Goal: Navigation & Orientation: Find specific page/section

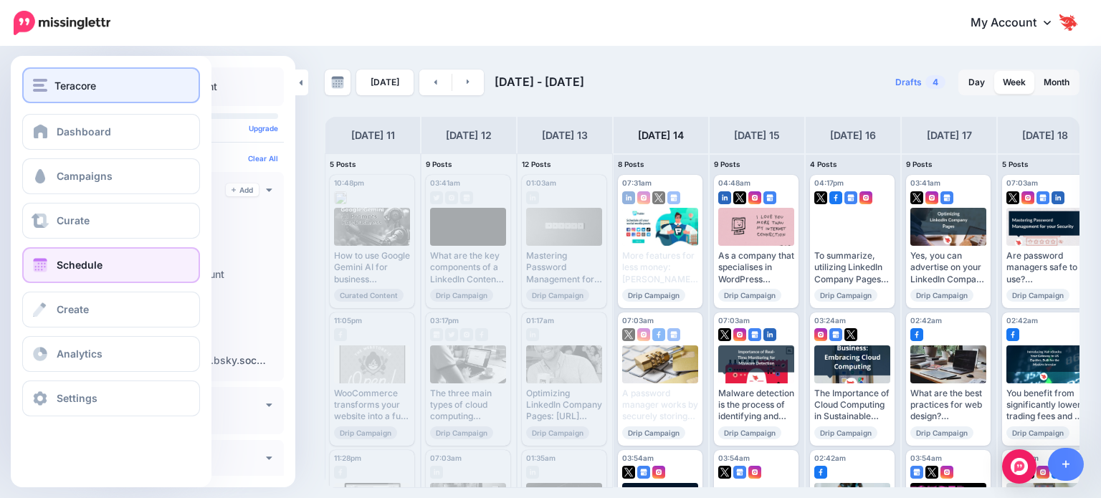
click at [68, 90] on span "Teracore" at bounding box center [75, 85] width 42 height 16
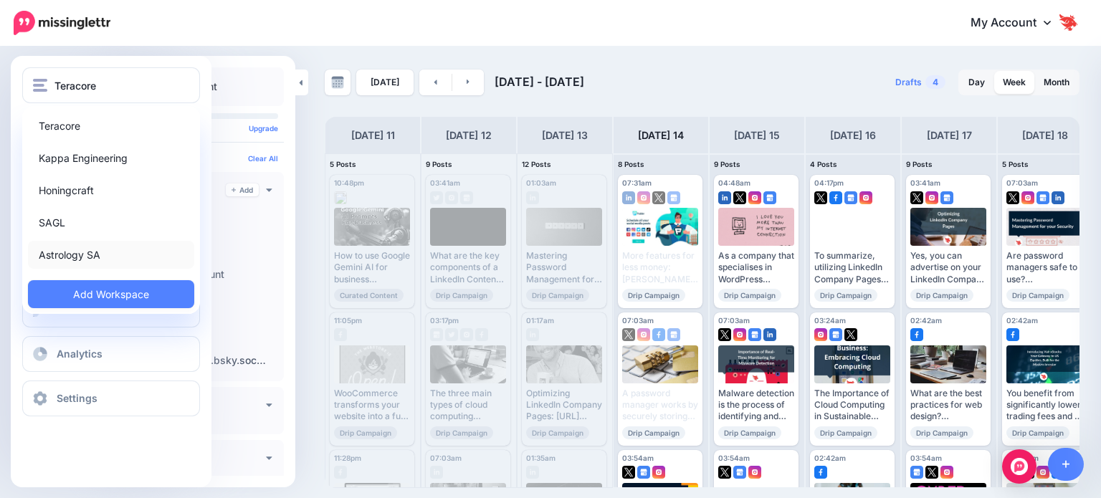
click at [118, 255] on link "Astrology SA" at bounding box center [111, 255] width 166 height 28
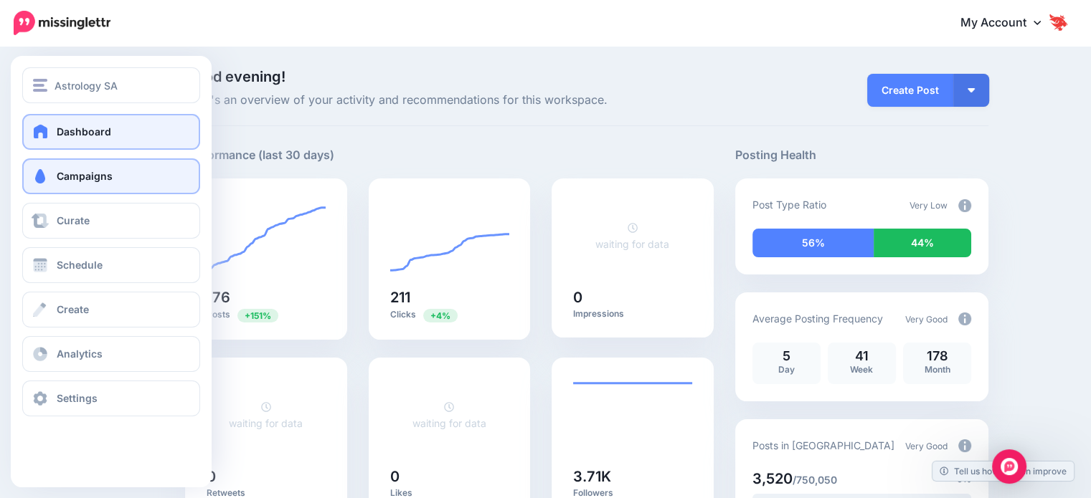
click at [97, 180] on span "Campaigns" at bounding box center [85, 176] width 56 height 12
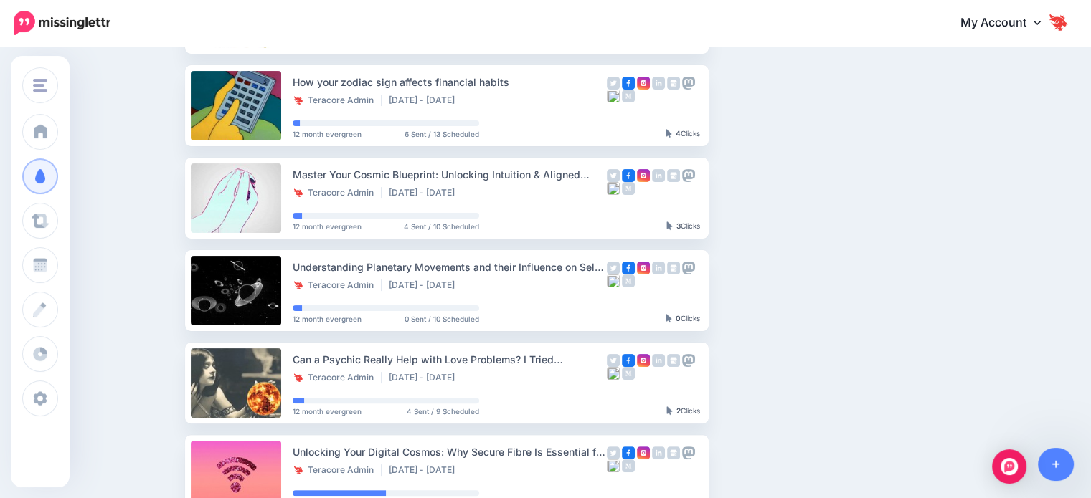
scroll to position [359, 0]
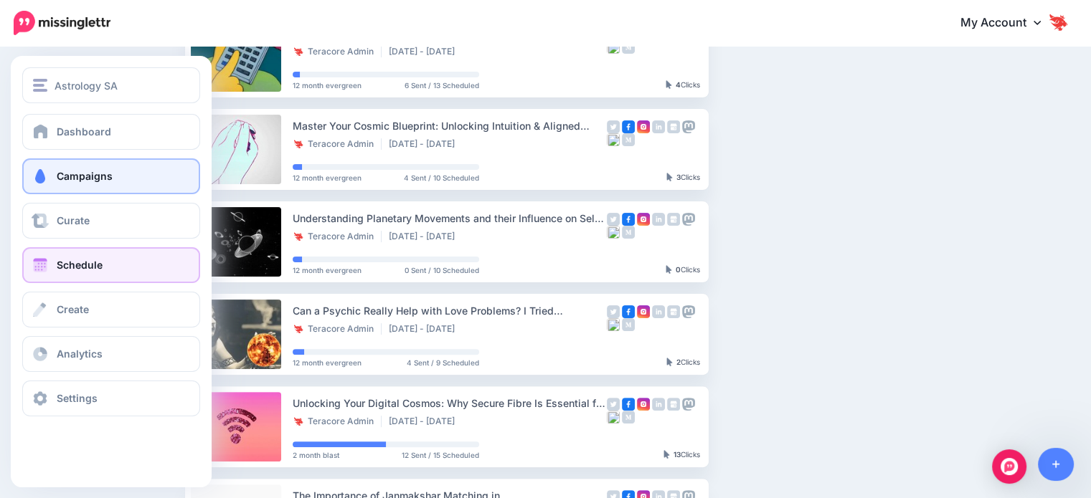
click at [92, 269] on span "Schedule" at bounding box center [80, 265] width 46 height 12
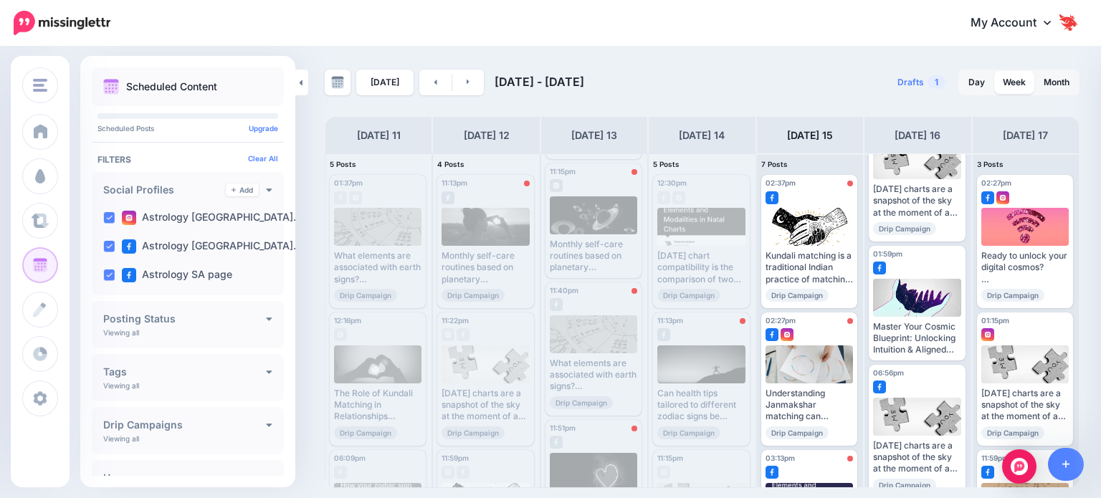
scroll to position [72, 0]
